Goal: Contribute content: Add original content to the website for others to see

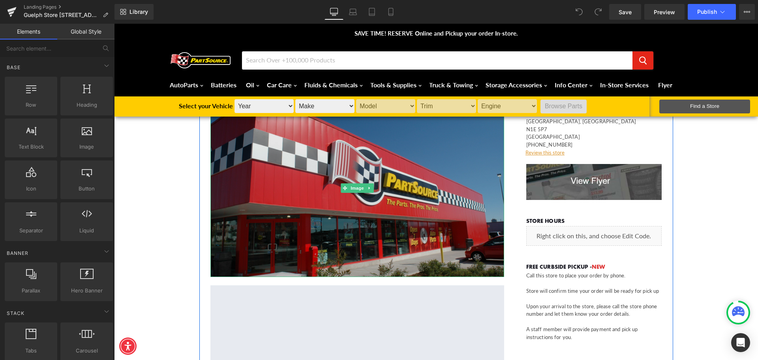
scroll to position [39, 0]
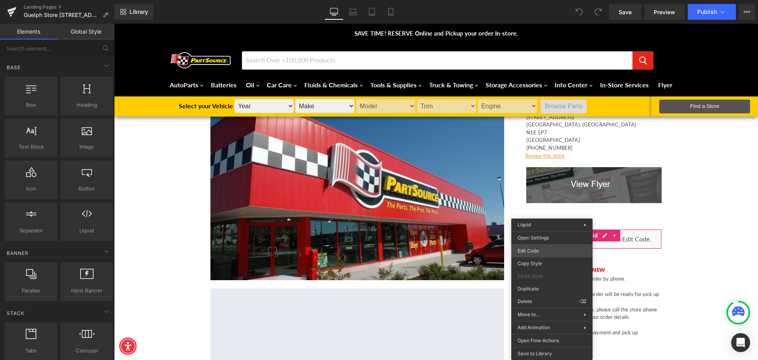
click at [554, 0] on div "You are previewing how the will restyle your page. You can not edit Elements in…" at bounding box center [379, 0] width 758 height 0
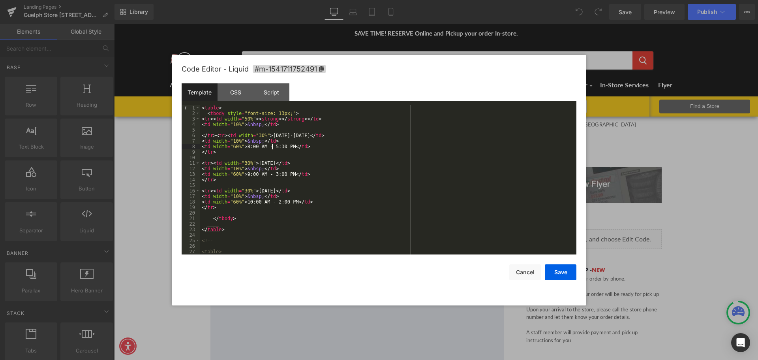
click at [272, 146] on div "< table > < tbody style = "font-size: 13px;" > < tr > < td width = "50%" > < st…" at bounding box center [386, 185] width 373 height 160
click at [246, 173] on div "< table > < tbody style = "font-size: 13px;" > < tr > < td width = "50%" > < st…" at bounding box center [386, 185] width 373 height 160
click at [274, 199] on div "< table > < tbody style = "font-size: 13px;" > < tr > < td width = "50%" > < st…" at bounding box center [386, 185] width 373 height 160
click at [569, 273] on button "Save" at bounding box center [561, 272] width 32 height 16
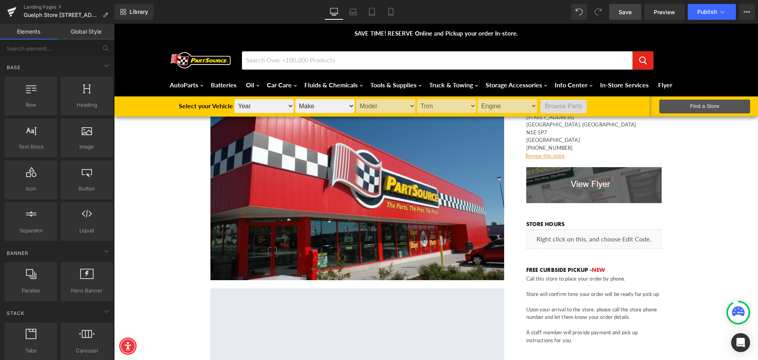
click at [635, 9] on link "Save" at bounding box center [625, 12] width 32 height 16
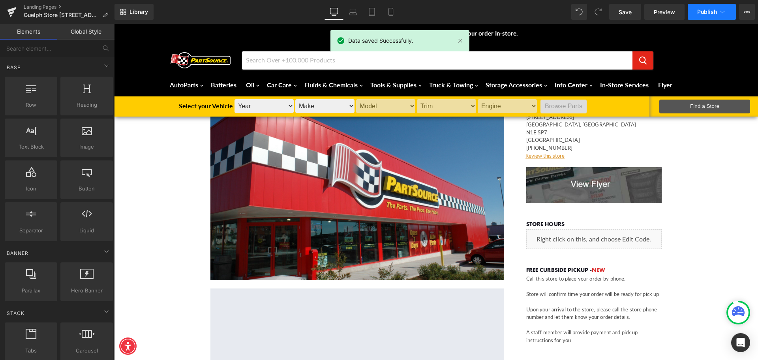
click at [713, 11] on span "Publish" at bounding box center [707, 12] width 20 height 6
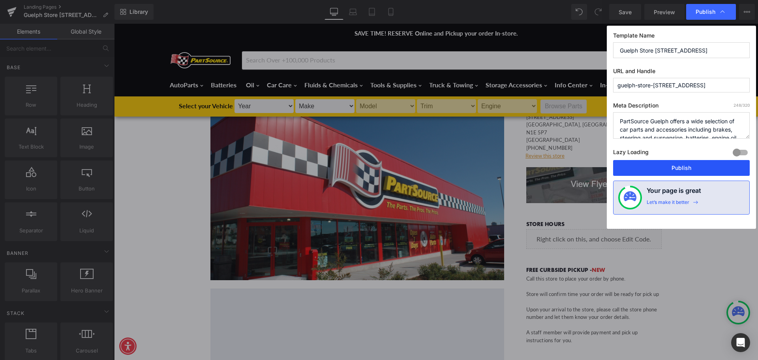
click at [700, 169] on button "Publish" at bounding box center [681, 168] width 137 height 16
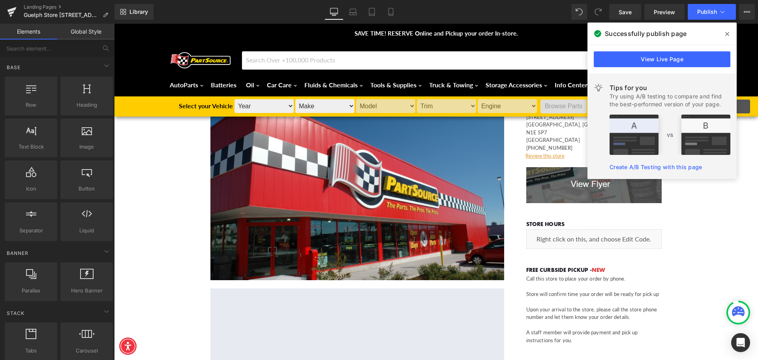
click at [729, 34] on span at bounding box center [727, 34] width 13 height 13
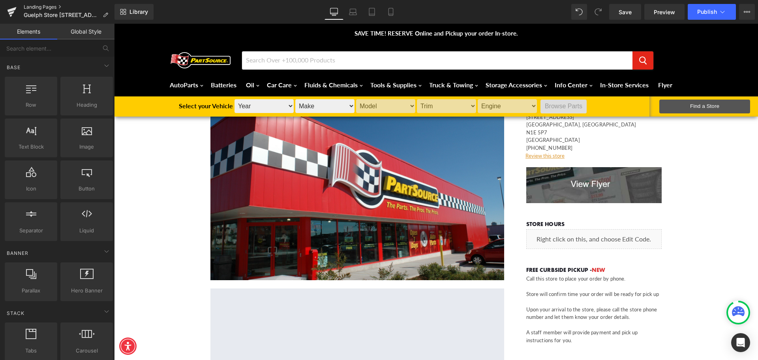
click at [39, 5] on link "Landing Pages" at bounding box center [69, 7] width 91 height 6
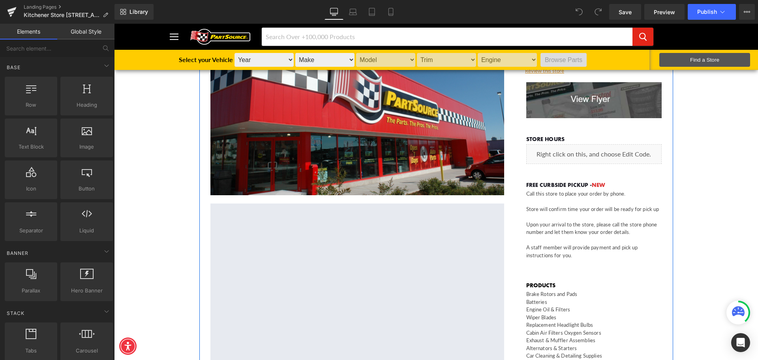
scroll to position [197, 0]
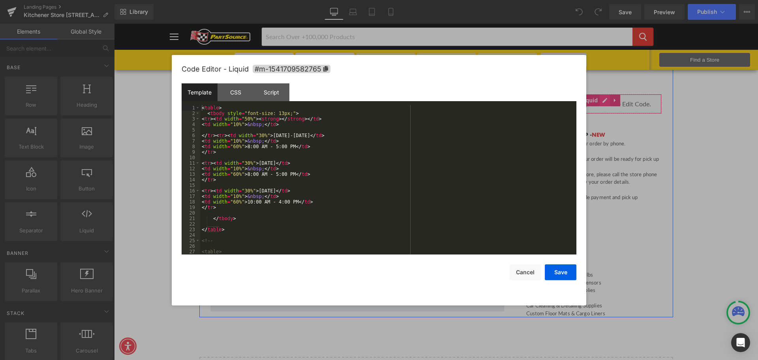
click at [602, 100] on div "Liquid" at bounding box center [594, 104] width 136 height 20
click at [272, 144] on div "< table > < tbody style = "font-size: 13px;" > < tr > < td width = "50%" > < st…" at bounding box center [386, 185] width 373 height 160
click at [274, 201] on div "< table > < tbody style = "font-size: 13px;" > < tr > < td width = "50%" > < st…" at bounding box center [386, 185] width 373 height 160
click at [553, 279] on button "Save" at bounding box center [561, 272] width 32 height 16
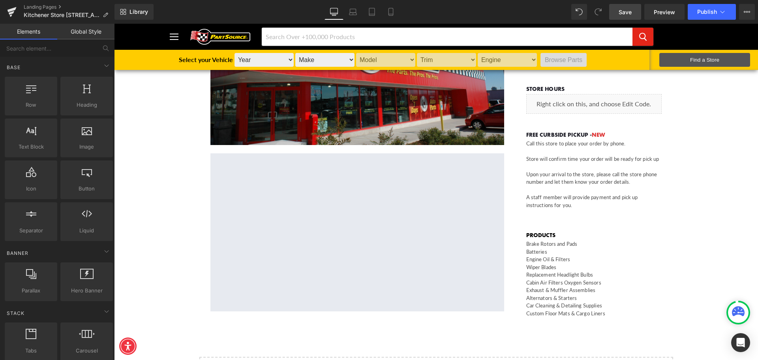
click at [627, 13] on span "Save" at bounding box center [625, 12] width 13 height 8
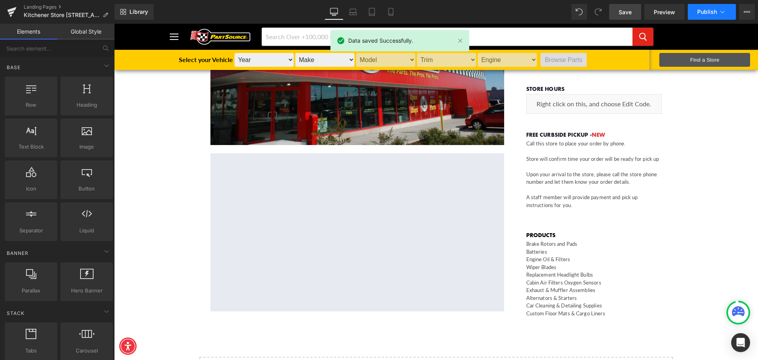
click at [703, 6] on button "Publish" at bounding box center [712, 12] width 48 height 16
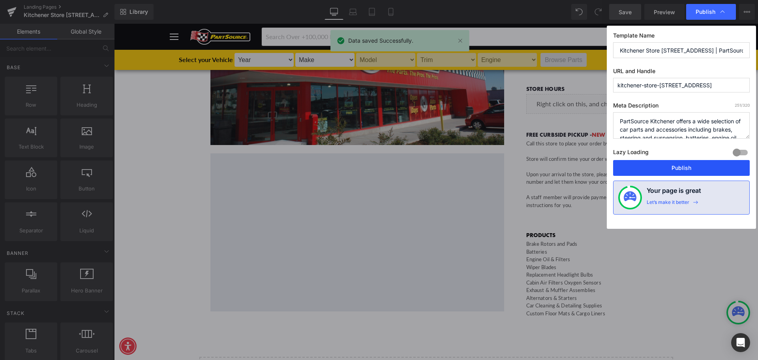
click at [692, 170] on button "Publish" at bounding box center [681, 168] width 137 height 16
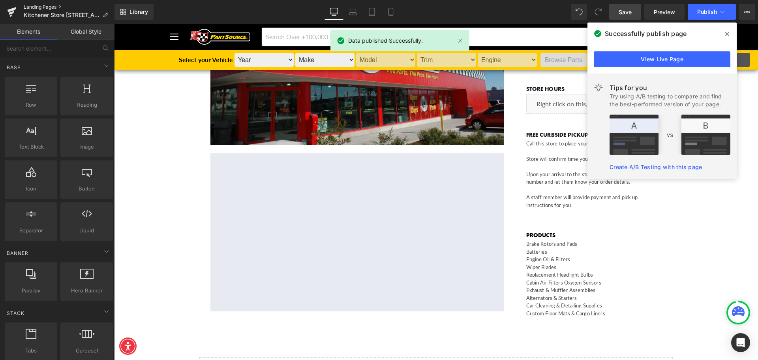
click at [52, 7] on link "Landing Pages" at bounding box center [69, 7] width 91 height 6
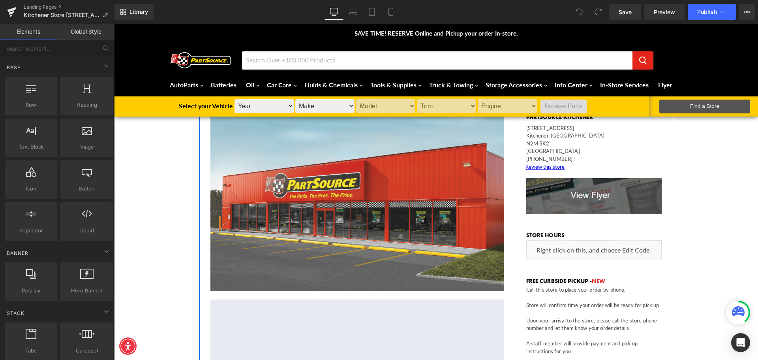
scroll to position [118, 0]
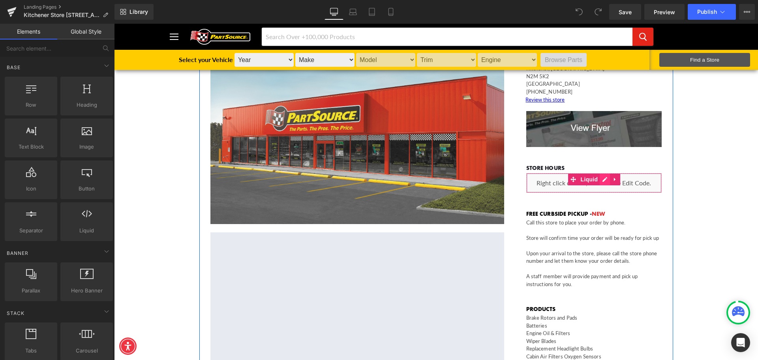
click at [602, 180] on div "Liquid" at bounding box center [594, 183] width 136 height 20
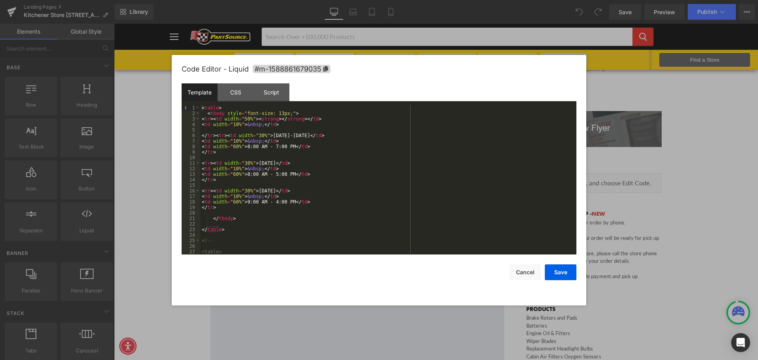
click at [271, 173] on div "< table > < tbody style = "font-size: 13px;" > < tr > < td width = "50%" > < st…" at bounding box center [386, 185] width 373 height 160
click at [565, 271] on button "Save" at bounding box center [561, 272] width 32 height 16
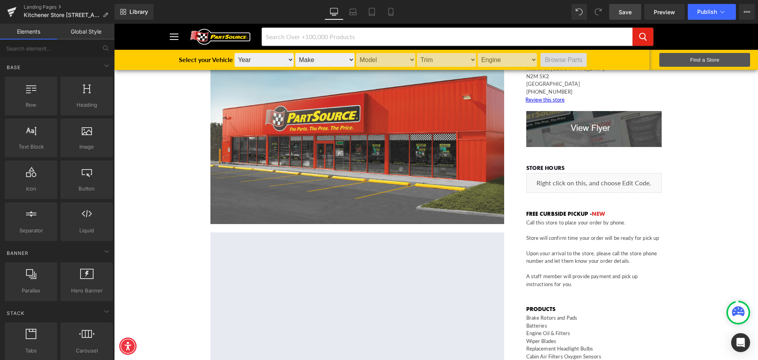
click at [620, 8] on span "Save" at bounding box center [625, 12] width 13 height 8
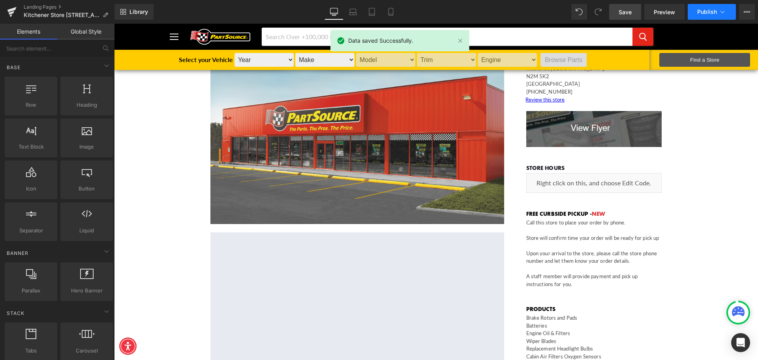
click at [715, 11] on span "Publish" at bounding box center [707, 12] width 20 height 6
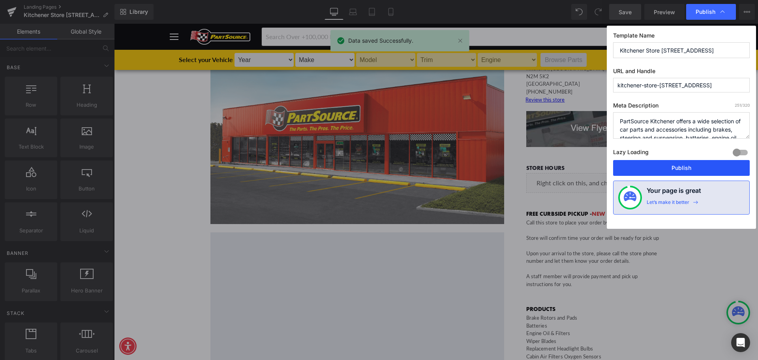
click at [674, 167] on button "Publish" at bounding box center [681, 168] width 137 height 16
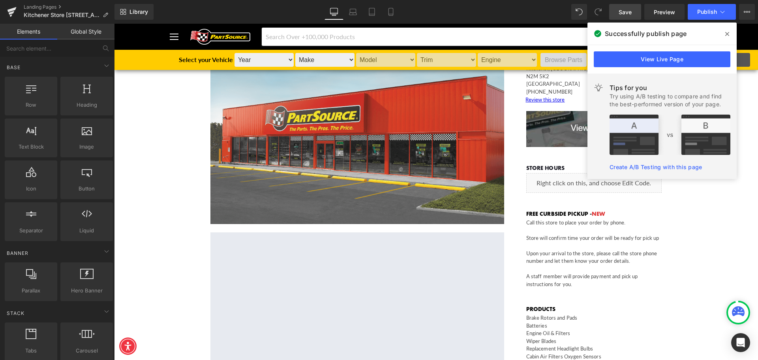
click at [711, 234] on div "KITCHENER STORE - PARTSOURCE CAR PARTS & ACCESSORIES Heading Image Separator Yo…" at bounding box center [436, 261] width 644 height 467
click at [728, 34] on icon at bounding box center [727, 34] width 4 height 4
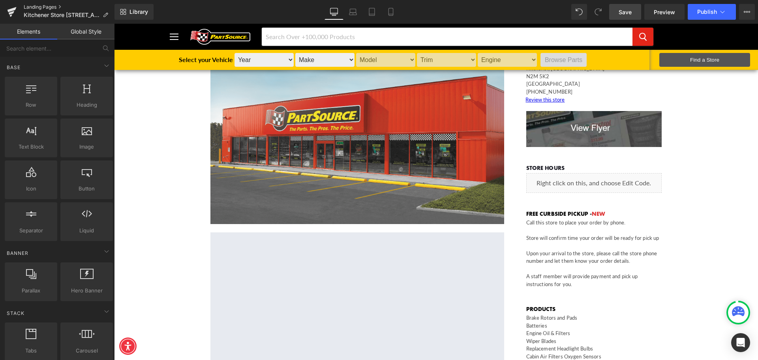
click at [49, 6] on link "Landing Pages" at bounding box center [69, 7] width 91 height 6
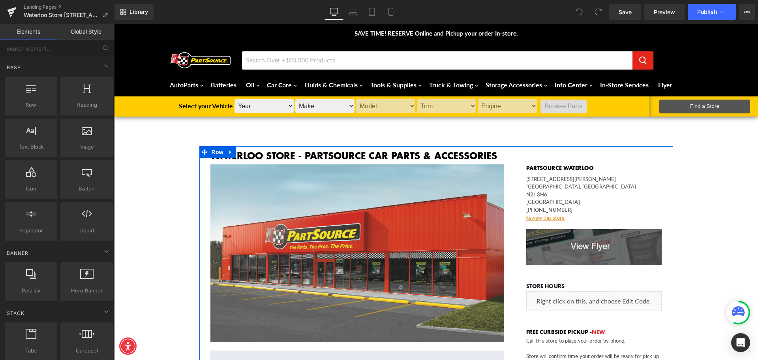
scroll to position [79, 0]
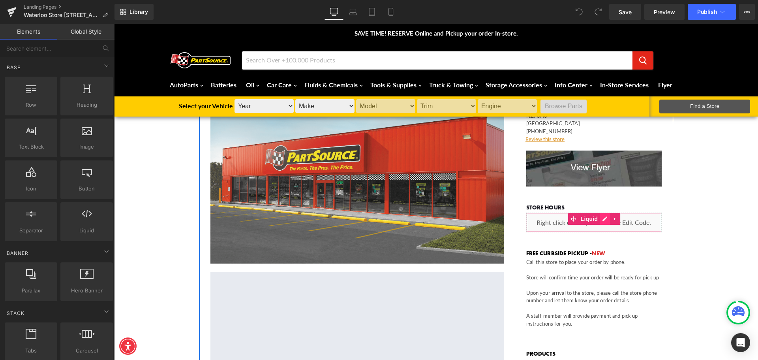
click at [602, 219] on div "Liquid" at bounding box center [594, 222] width 136 height 20
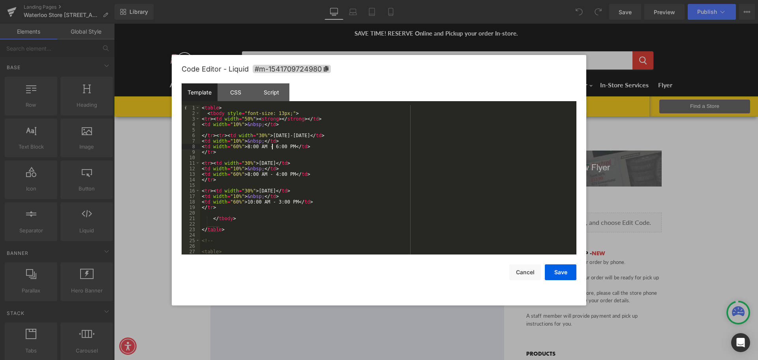
click at [272, 144] on div "< table > < tbody style = "font-size: 13px;" > < tr > < td width = "50%" > < st…" at bounding box center [386, 185] width 373 height 160
click at [272, 173] on div "< table > < tbody style = "font-size: 13px;" > < tr > < td width = "50%" > < st…" at bounding box center [386, 185] width 373 height 160
click at [560, 274] on button "Save" at bounding box center [561, 272] width 32 height 16
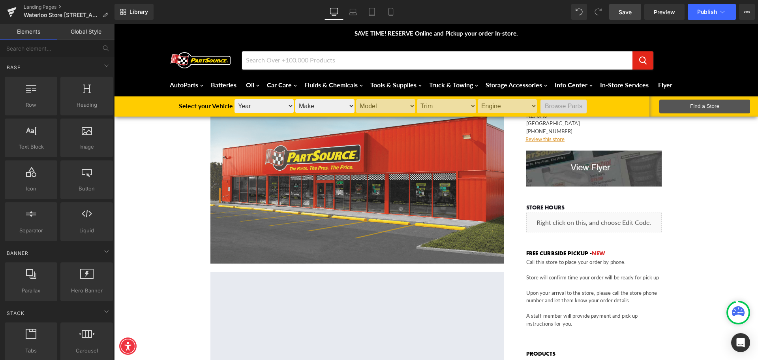
click at [632, 7] on link "Save" at bounding box center [625, 12] width 32 height 16
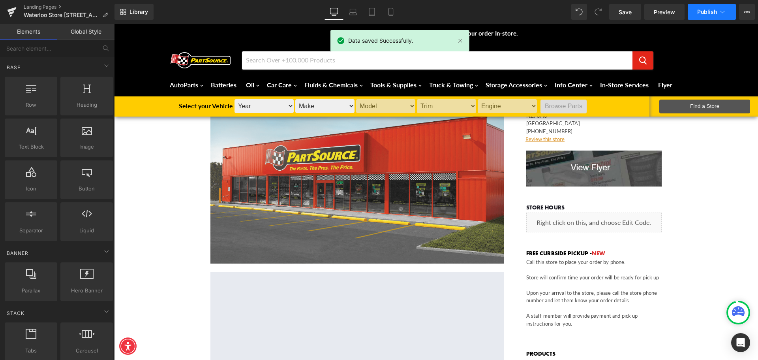
click at [703, 10] on span "Publish" at bounding box center [707, 12] width 20 height 6
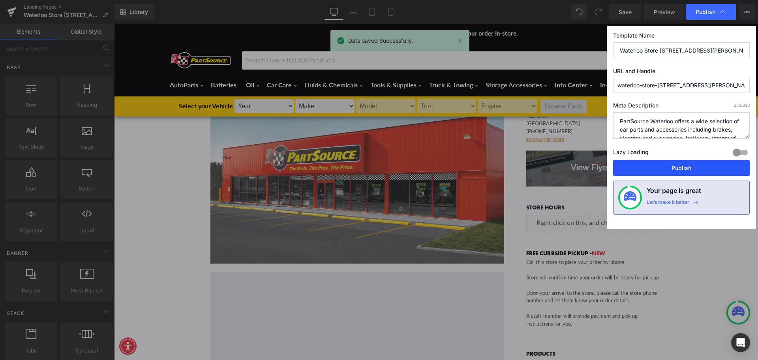
click at [688, 166] on button "Publish" at bounding box center [681, 168] width 137 height 16
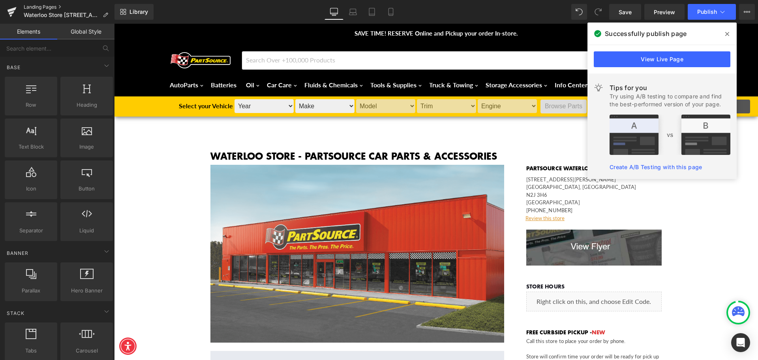
click at [42, 6] on link "Landing Pages" at bounding box center [69, 7] width 91 height 6
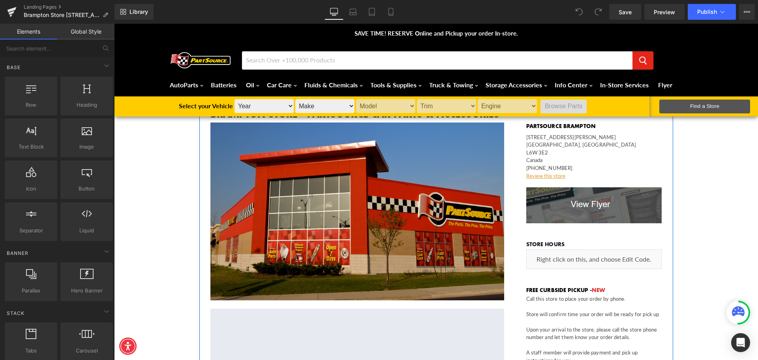
scroll to position [118, 0]
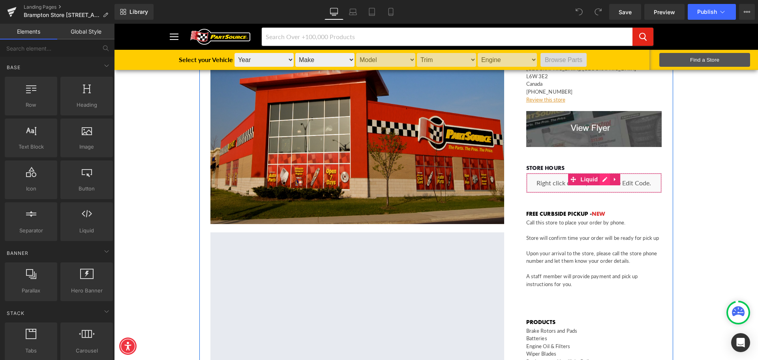
click at [603, 180] on div "Liquid" at bounding box center [594, 183] width 136 height 20
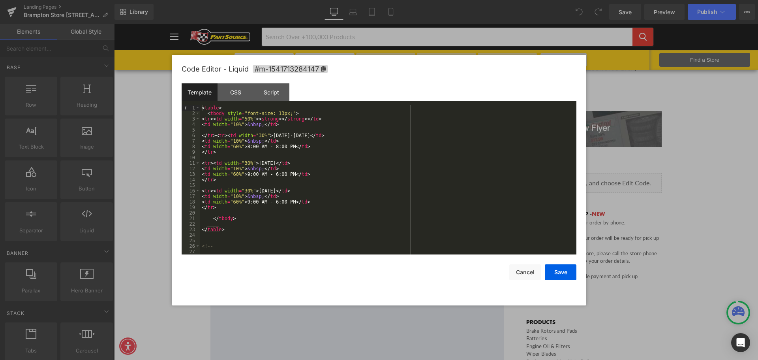
click at [244, 170] on div "< table > < tbody style = "font-size: 13px;" > < tr > < td width = "50%" > < st…" at bounding box center [386, 185] width 373 height 160
click at [244, 174] on div "< table > < tbody style = "font-size: 13px;" > < tr > < td width = "50%" > < st…" at bounding box center [386, 185] width 373 height 160
click at [564, 276] on button "Save" at bounding box center [561, 272] width 32 height 16
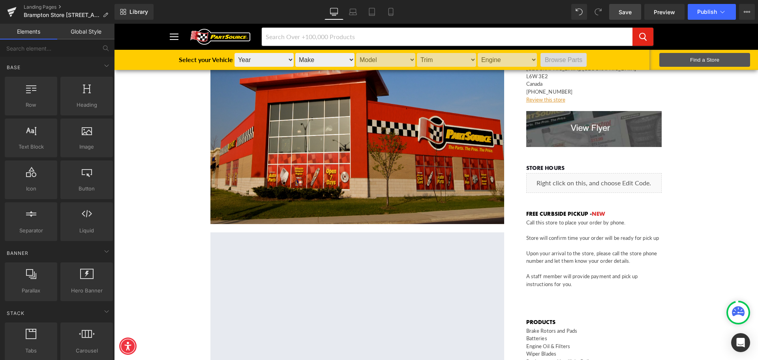
click at [635, 11] on link "Save" at bounding box center [625, 12] width 32 height 16
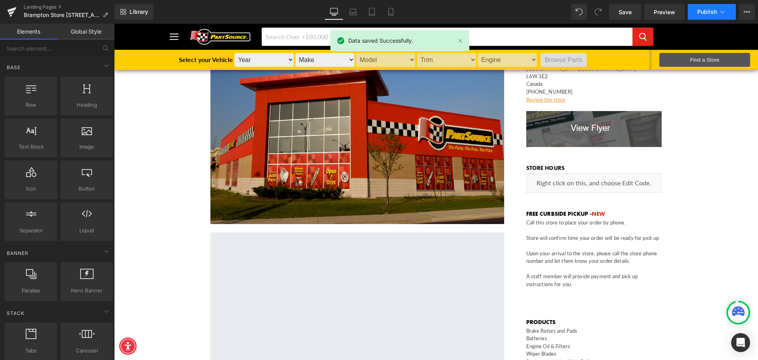
click at [706, 9] on span "Publish" at bounding box center [707, 12] width 20 height 6
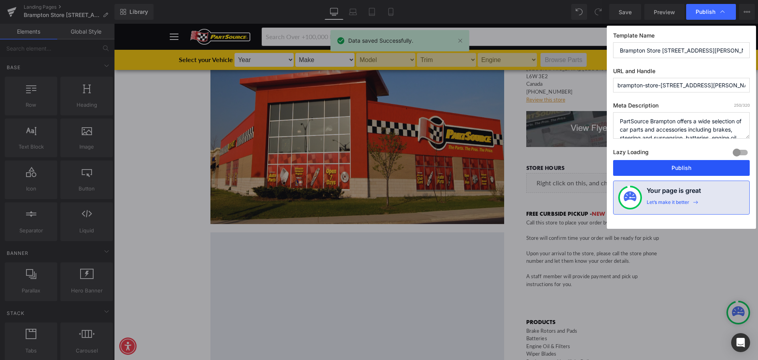
click at [683, 171] on button "Publish" at bounding box center [681, 168] width 137 height 16
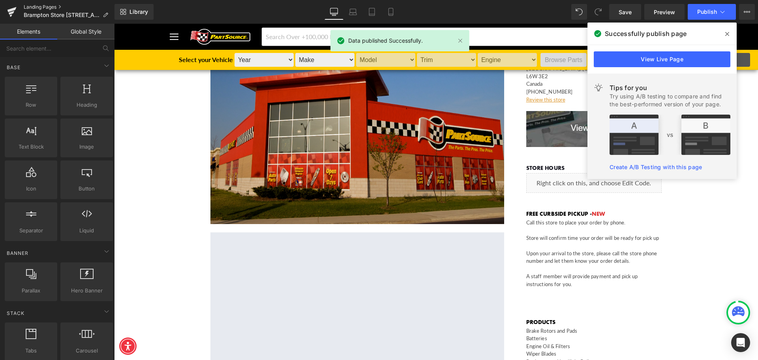
click at [49, 9] on link "Landing Pages" at bounding box center [69, 7] width 91 height 6
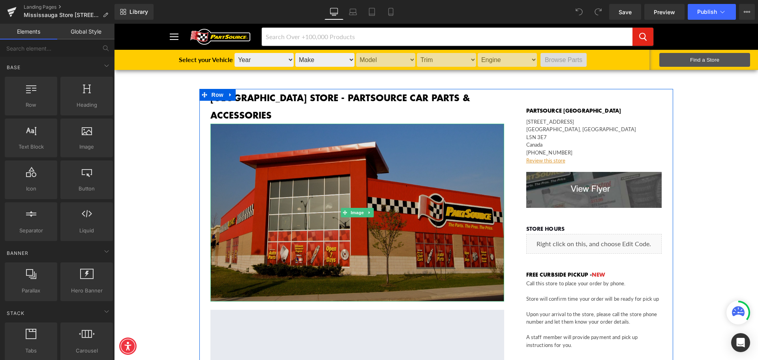
scroll to position [118, 0]
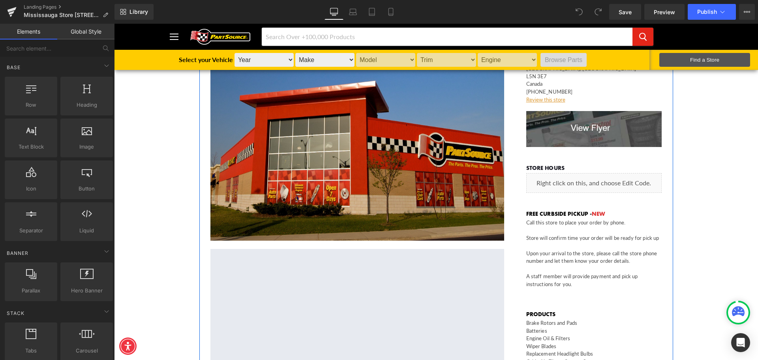
click at [581, 184] on div "Liquid" at bounding box center [594, 183] width 136 height 20
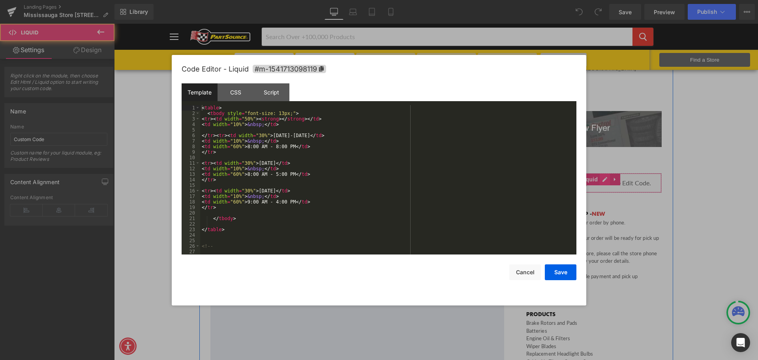
click at [604, 180] on div "Liquid" at bounding box center [594, 183] width 136 height 20
click at [272, 201] on div "< table > < tbody style = "font-size: 13px;" > < tr > < td width = "50%" > < st…" at bounding box center [386, 185] width 373 height 160
click at [272, 171] on div "< table > < tbody style = "font-size: 13px;" > < tr > < td width = "50%" > < st…" at bounding box center [386, 185] width 373 height 160
click at [271, 173] on div "< table > < tbody style = "font-size: 13px;" > < tr > < td width = "50%" > < st…" at bounding box center [386, 185] width 373 height 160
click at [574, 277] on button "Save" at bounding box center [561, 272] width 32 height 16
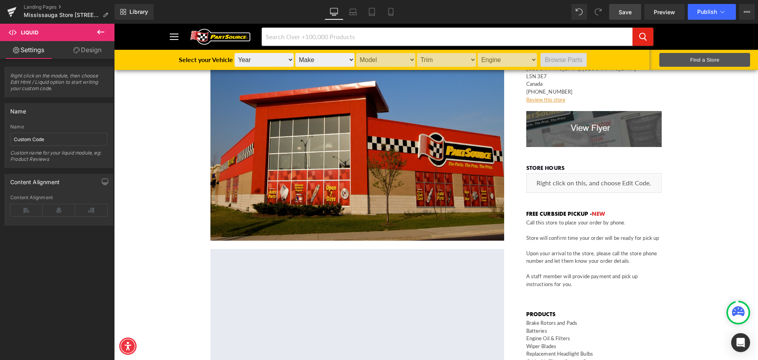
click at [626, 12] on span "Save" at bounding box center [625, 12] width 13 height 8
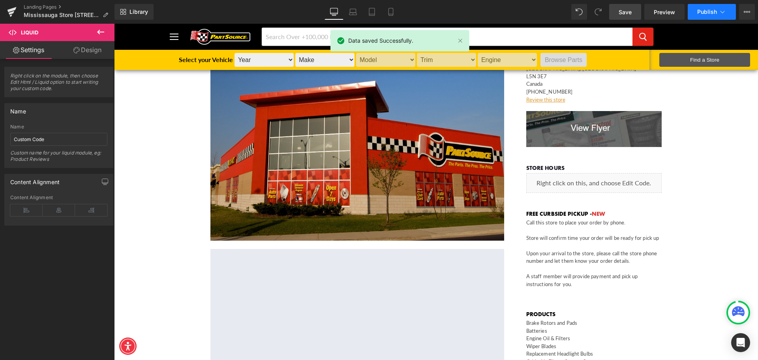
click at [699, 12] on span "Publish" at bounding box center [707, 12] width 20 height 6
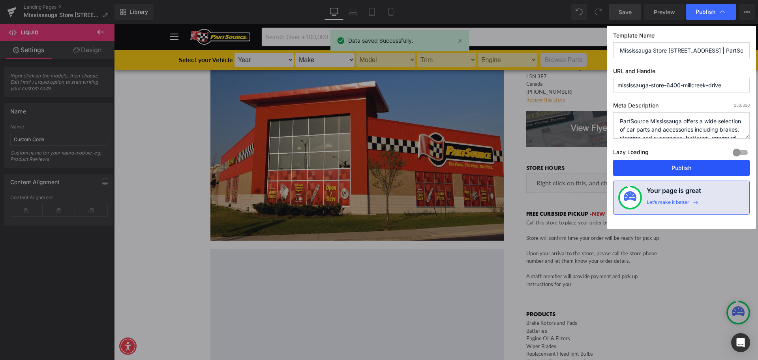
click at [684, 171] on button "Publish" at bounding box center [681, 168] width 137 height 16
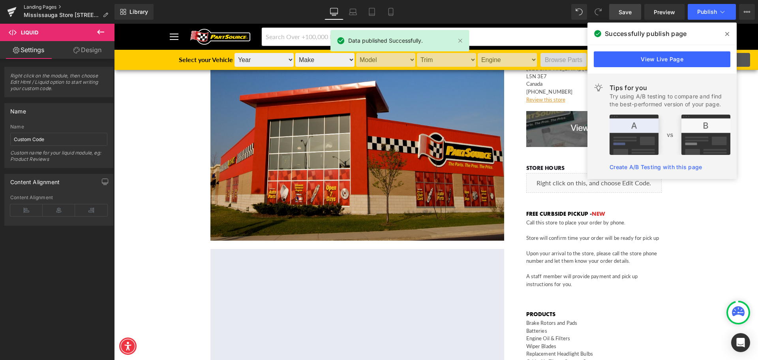
click at [59, 9] on link "Landing Pages" at bounding box center [69, 7] width 91 height 6
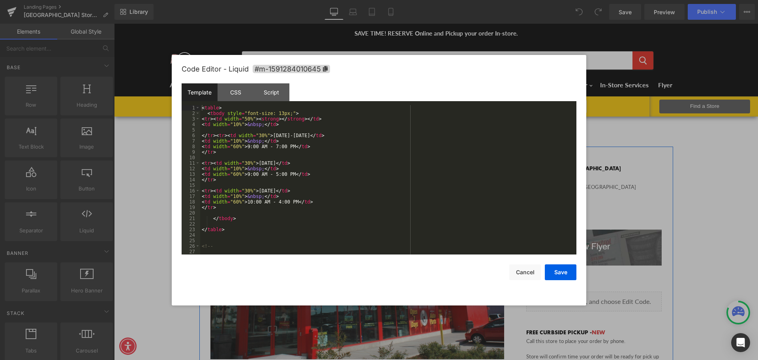
click at [604, 296] on div "Liquid" at bounding box center [594, 301] width 136 height 20
click at [274, 201] on div "< table > < tbody style = "font-size: 13px;" > < tr > < td width = "50%" > < st…" at bounding box center [386, 185] width 373 height 160
click at [246, 144] on div "< table > < tbody style = "font-size: 13px;" > < tr > < td width = "50%" > < st…" at bounding box center [386, 185] width 373 height 160
click at [247, 174] on div "< table > < tbody style = "font-size: 13px;" > < tr > < td width = "50%" > < st…" at bounding box center [386, 185] width 373 height 160
click at [566, 274] on button "Save" at bounding box center [561, 272] width 32 height 16
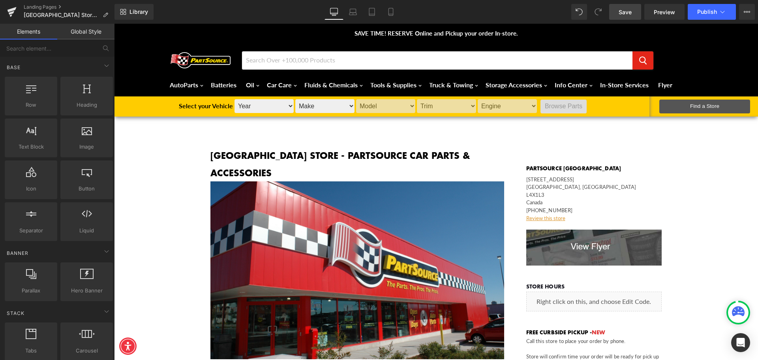
click at [632, 11] on link "Save" at bounding box center [625, 12] width 32 height 16
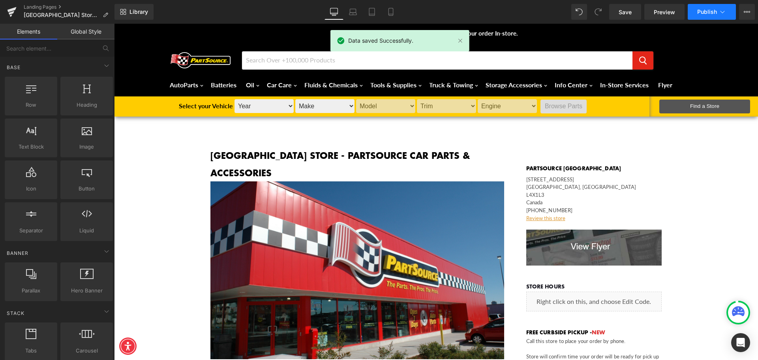
click at [706, 10] on span "Publish" at bounding box center [707, 12] width 20 height 6
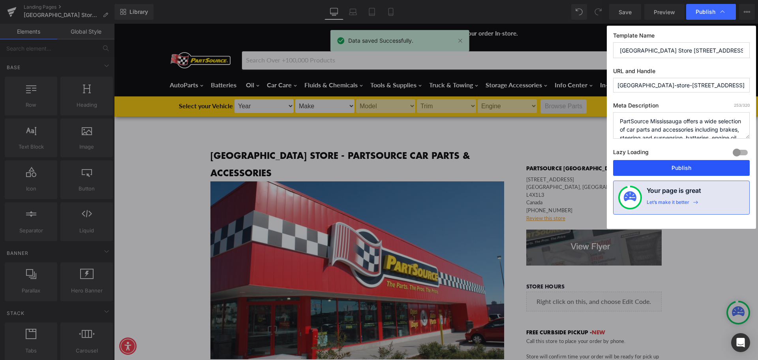
click at [688, 166] on button "Publish" at bounding box center [681, 168] width 137 height 16
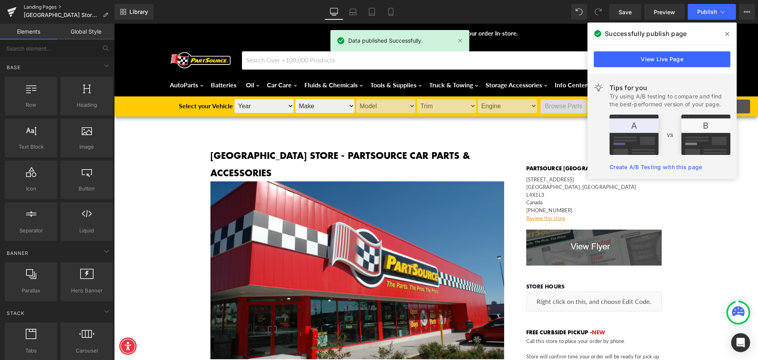
click at [27, 6] on link "Landing Pages" at bounding box center [69, 7] width 91 height 6
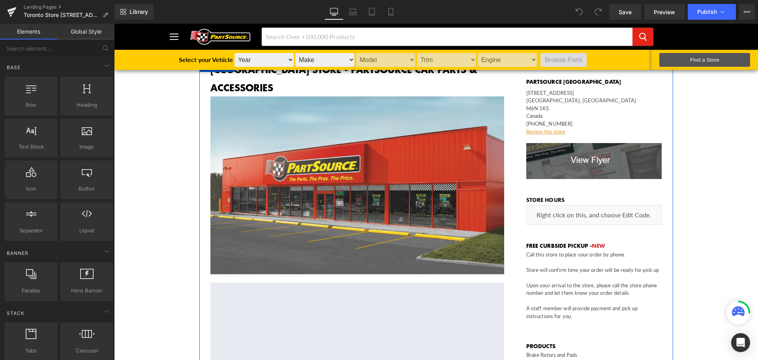
scroll to position [158, 0]
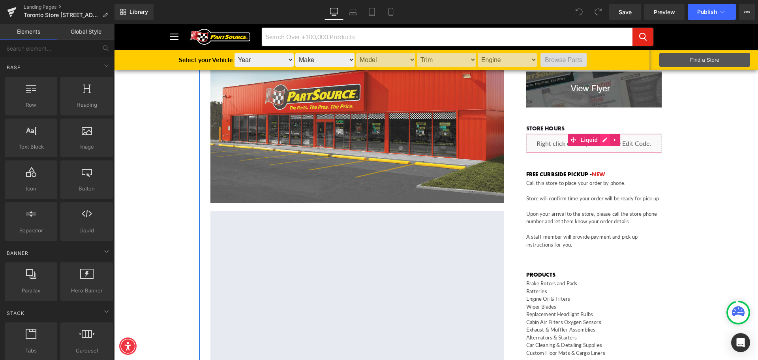
click at [601, 141] on div "Liquid" at bounding box center [594, 143] width 136 height 20
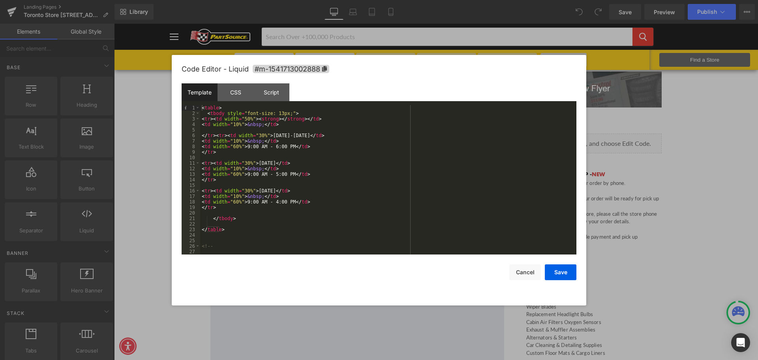
click at [247, 201] on div "< table > < tbody style = "font-size: 13px;" > < tr > < td width = "50%" > < st…" at bounding box center [386, 185] width 373 height 160
click at [272, 148] on div "< table > < tbody style = "font-size: 13px;" > < tr > < td width = "50%" > < st…" at bounding box center [386, 185] width 373 height 160
click at [246, 174] on div "< table > < tbody style = "font-size: 13px;" > < tr > < td width = "50%" > < st…" at bounding box center [386, 185] width 373 height 160
click at [568, 274] on button "Save" at bounding box center [561, 272] width 32 height 16
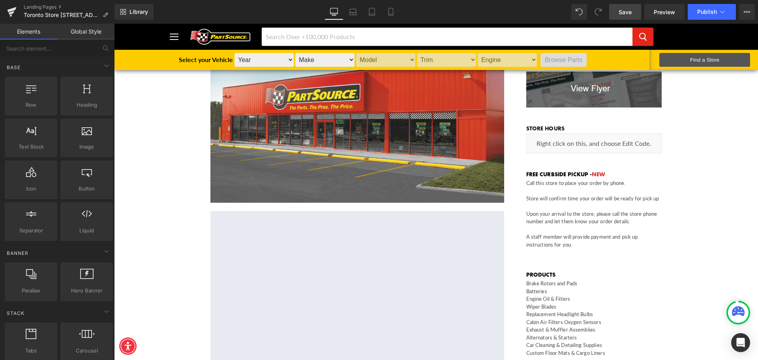
click at [631, 12] on span "Save" at bounding box center [625, 12] width 13 height 8
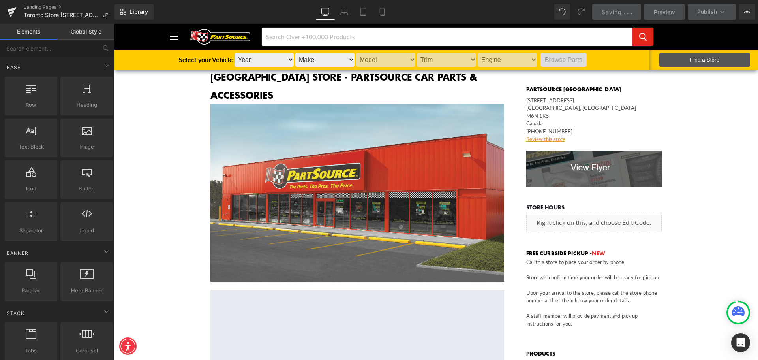
scroll to position [0, 0]
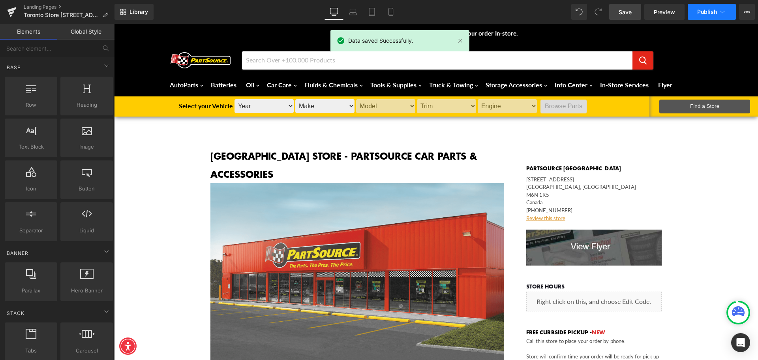
click at [711, 9] on span "Publish" at bounding box center [707, 12] width 20 height 6
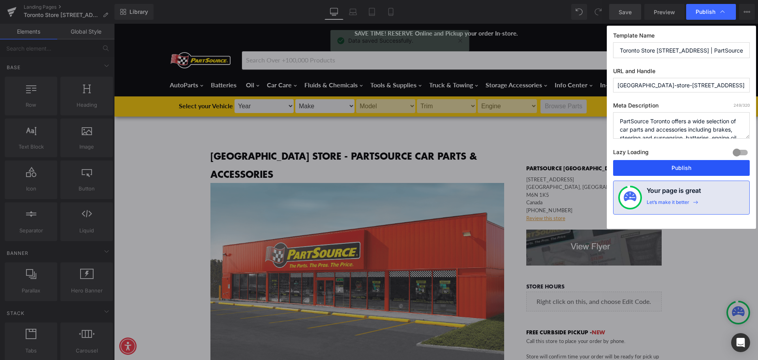
click at [691, 166] on button "Publish" at bounding box center [681, 168] width 137 height 16
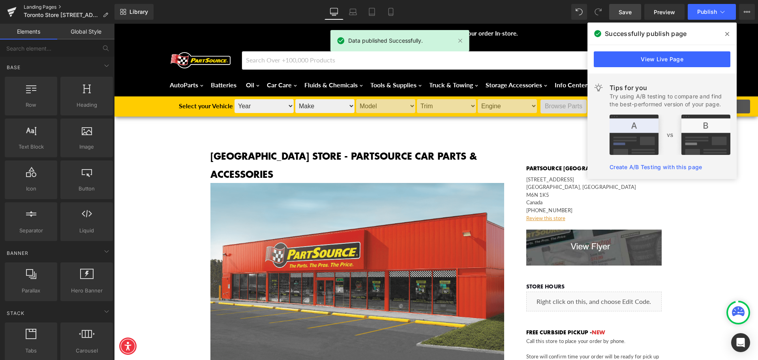
click at [44, 8] on link "Landing Pages" at bounding box center [69, 7] width 91 height 6
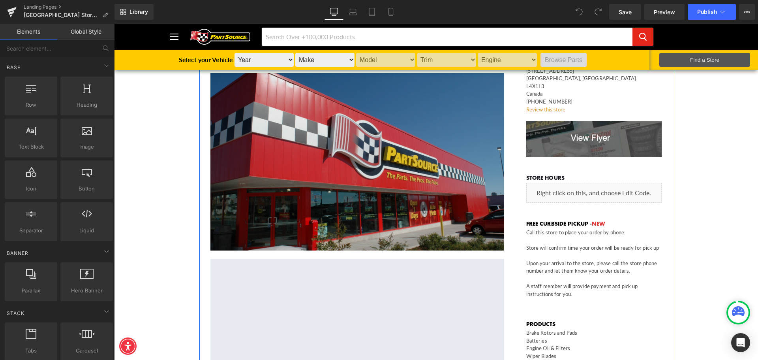
scroll to position [39, 0]
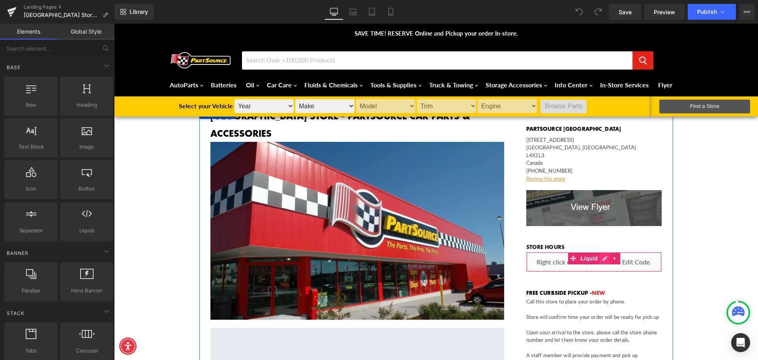
click at [604, 259] on div "Liquid" at bounding box center [594, 262] width 136 height 20
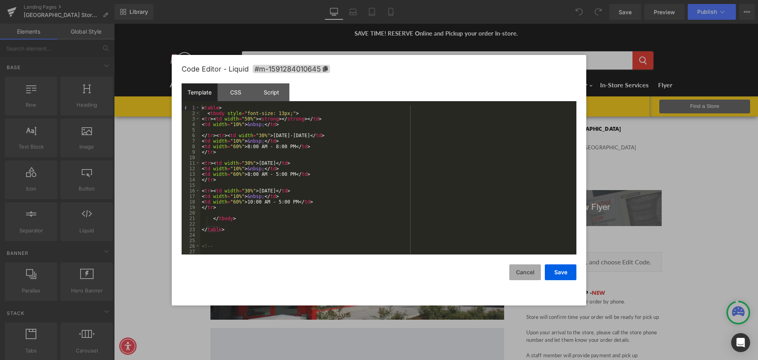
click at [523, 269] on button "Cancel" at bounding box center [525, 272] width 32 height 16
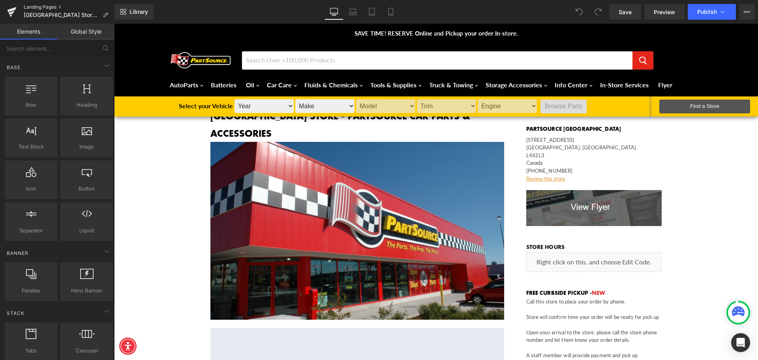
click at [55, 8] on link "Landing Pages" at bounding box center [69, 7] width 91 height 6
